Goal: Check status: Check status

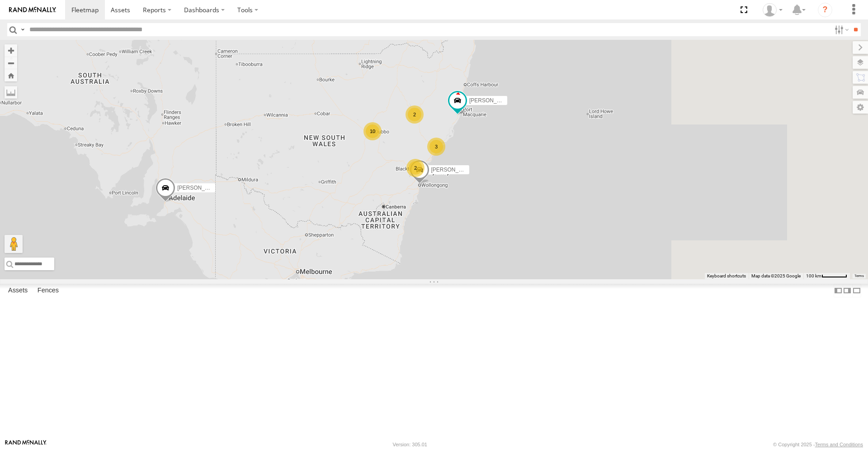
drag, startPoint x: 625, startPoint y: 190, endPoint x: 510, endPoint y: 178, distance: 115.4
click at [527, 154] on div "[PERSON_NAME] - NEW ute [PERSON_NAME] 10 3 [PERSON_NAME] 2 [PERSON_NAME] 2" at bounding box center [434, 159] width 868 height 239
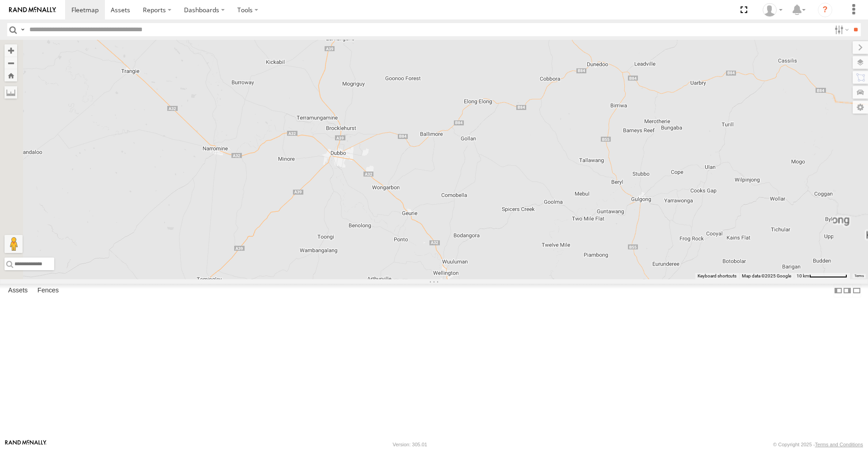
drag, startPoint x: 426, startPoint y: 210, endPoint x: 476, endPoint y: 269, distance: 77.3
click at [476, 269] on div "Darcy Furnell - NEW ute Tom Brisbane Matt Harding Sam Ward Kyle Griffey Phill M…" at bounding box center [434, 159] width 868 height 239
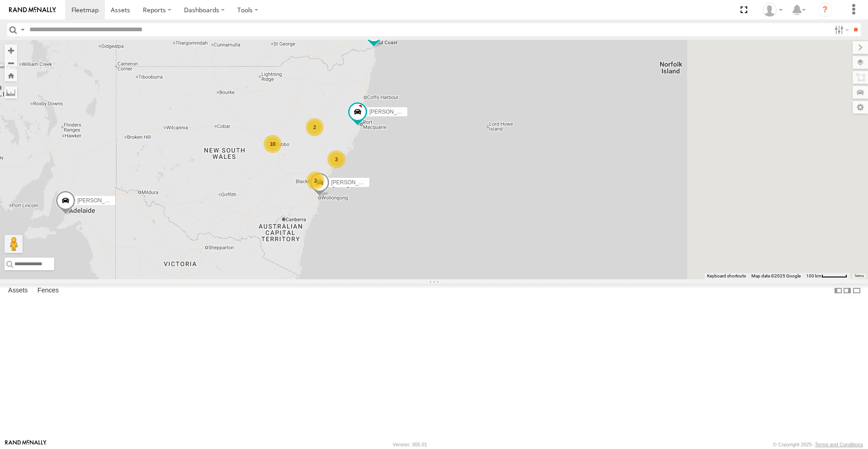
drag, startPoint x: 595, startPoint y: 233, endPoint x: 375, endPoint y: 205, distance: 222.4
click at [375, 205] on div "[PERSON_NAME] - NEW ute [PERSON_NAME] 10 3 [PERSON_NAME] 2 [PERSON_NAME] 2" at bounding box center [434, 159] width 868 height 239
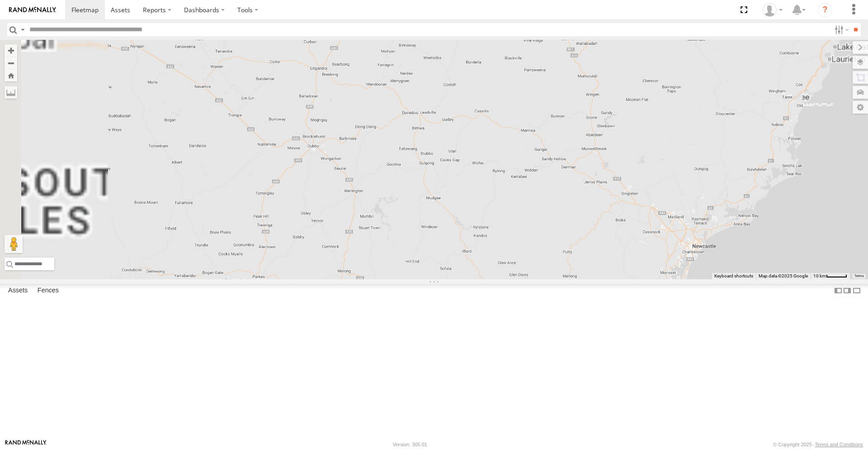
drag, startPoint x: 349, startPoint y: 218, endPoint x: 469, endPoint y: 268, distance: 129.7
click at [469, 268] on div "[PERSON_NAME] - NEW ute [PERSON_NAME] [PERSON_NAME] [PERSON_NAME]" at bounding box center [434, 159] width 868 height 239
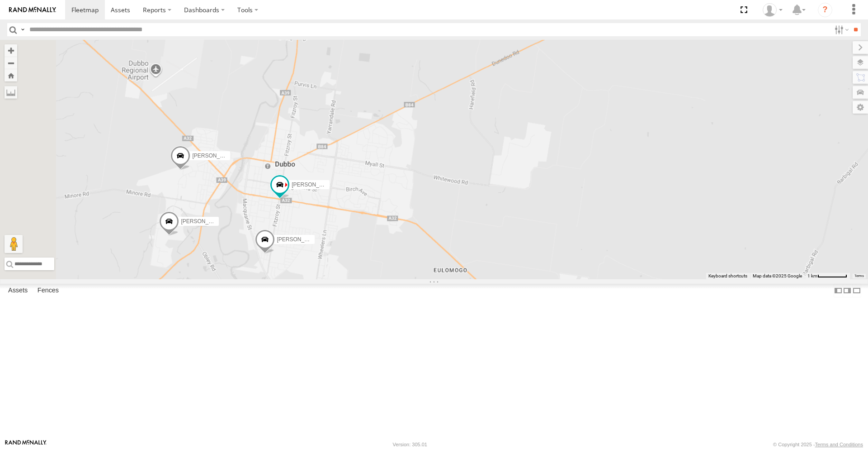
drag, startPoint x: 340, startPoint y: 223, endPoint x: 421, endPoint y: 307, distance: 116.1
click at [421, 279] on div "[PERSON_NAME] - NEW ute [PERSON_NAME] [PERSON_NAME] [PERSON_NAME] [PERSON_NAME]…" at bounding box center [434, 159] width 868 height 239
